Goal: Navigation & Orientation: Find specific page/section

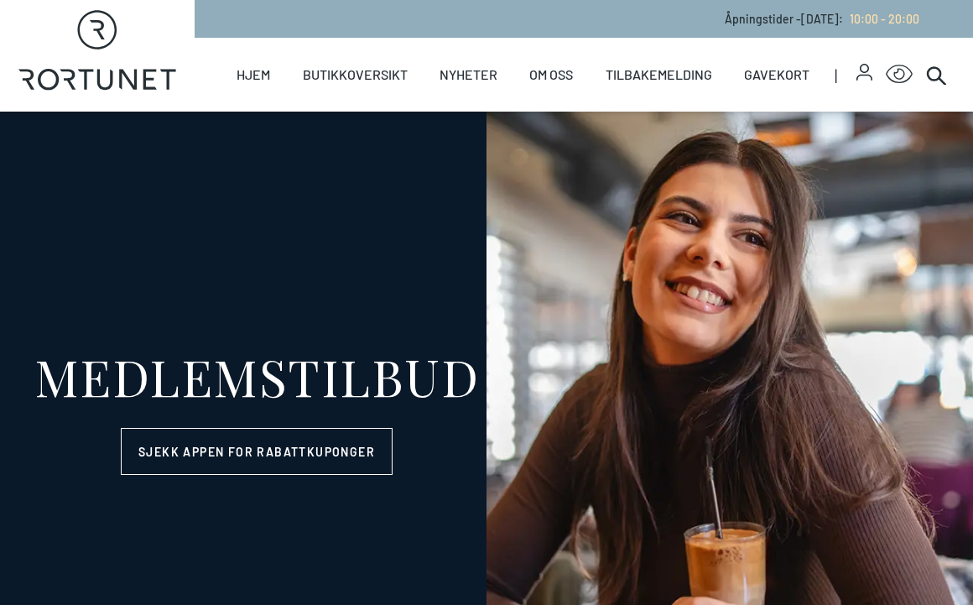
select select "NO"
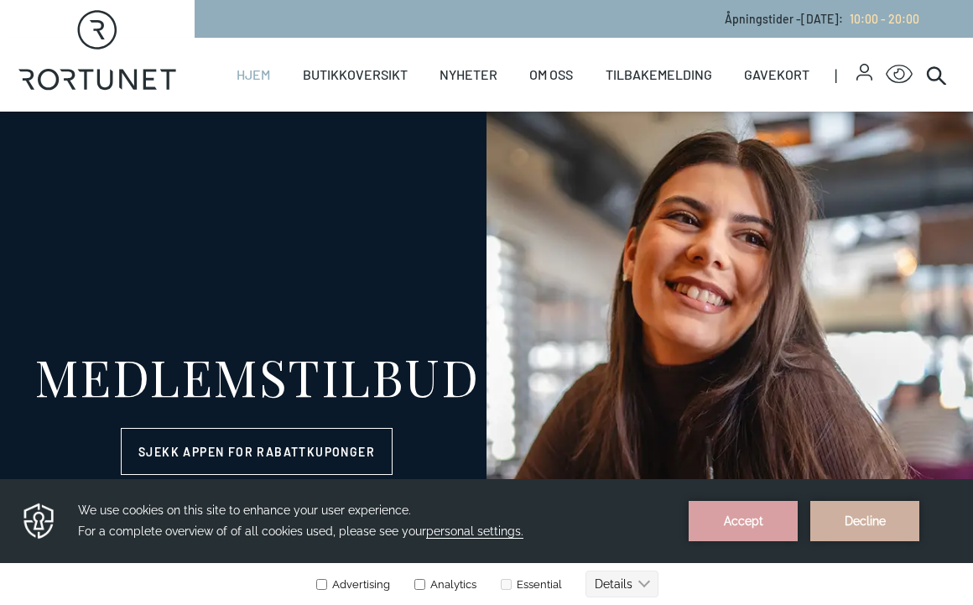
click at [258, 75] on link "Hjem" at bounding box center [254, 75] width 34 height 74
select select "NO"
drag, startPoint x: 851, startPoint y: 518, endPoint x: 673, endPoint y: 1001, distance: 515.1
click at [851, 518] on button "Decline" at bounding box center [864, 521] width 109 height 40
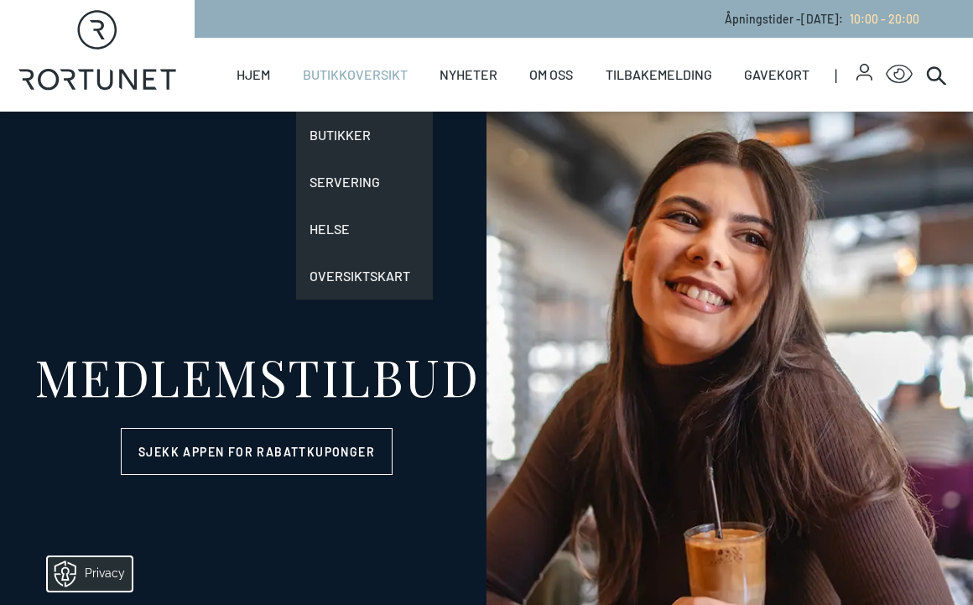
click at [353, 87] on link "Butikkoversikt" at bounding box center [355, 75] width 105 height 74
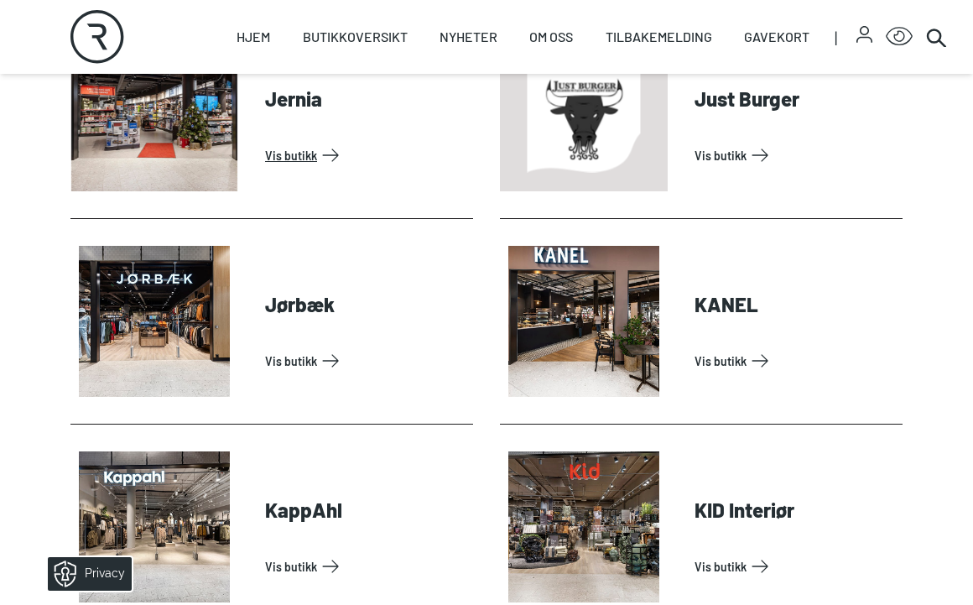
scroll to position [2097, 0]
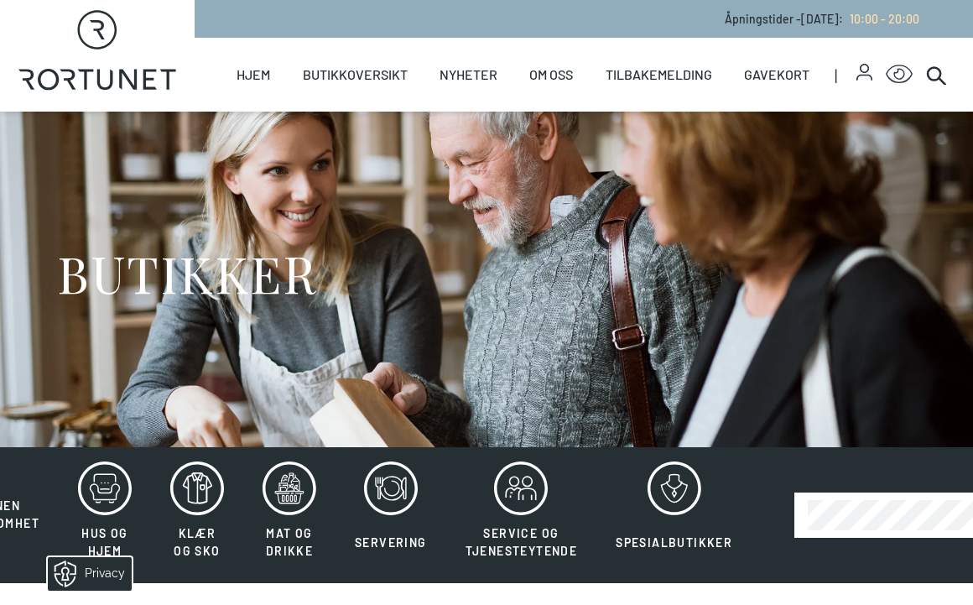
select select "NO"
